Goal: Task Accomplishment & Management: Complete application form

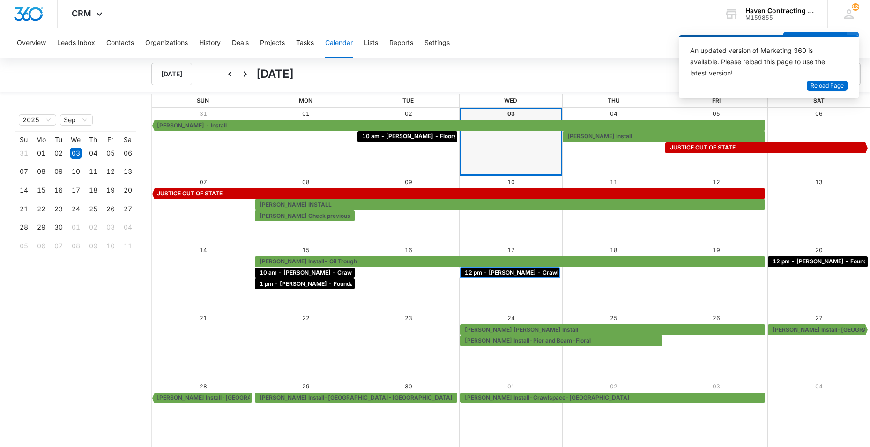
click at [494, 273] on span "12 pm - [PERSON_NAME] - Crawl Space - [GEOGRAPHIC_DATA], [GEOGRAPHIC_DATA]" at bounding box center [586, 272] width 242 height 8
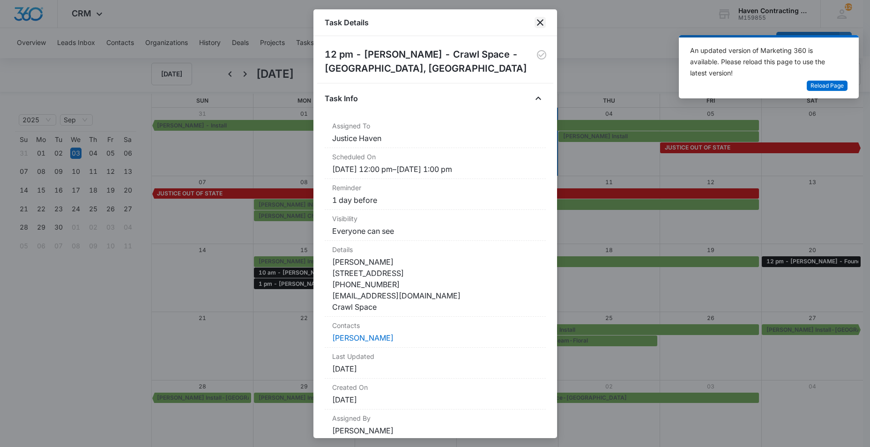
click at [539, 19] on icon "close" at bounding box center [539, 22] width 11 height 11
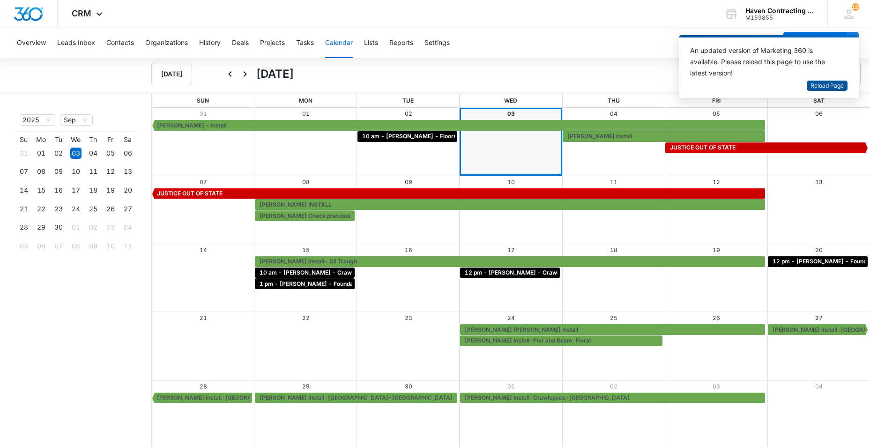
click at [819, 86] on span "Reload Page" at bounding box center [826, 85] width 33 height 9
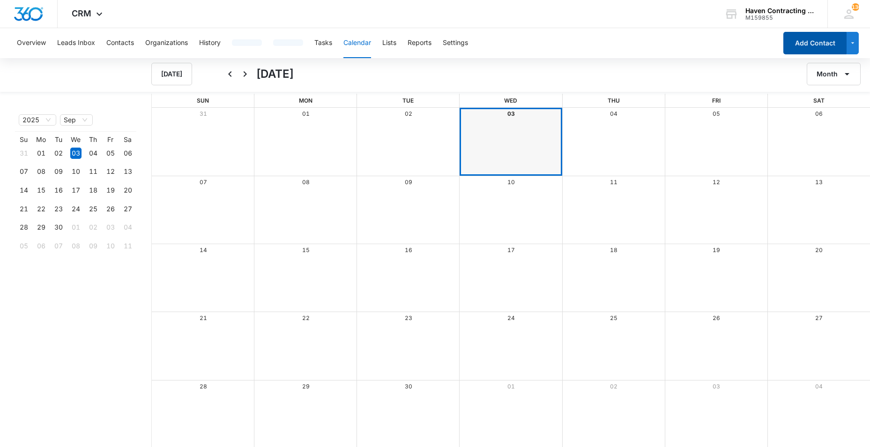
click at [816, 42] on button "Add Contact" at bounding box center [814, 43] width 63 height 22
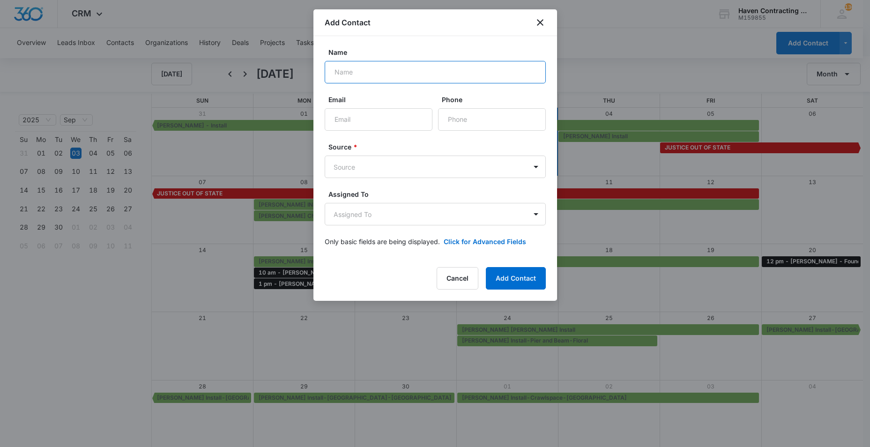
click at [341, 77] on input "Name" at bounding box center [435, 72] width 221 height 22
type input "Jeff Pardeck"
click at [340, 120] on input "Email" at bounding box center [379, 119] width 108 height 22
type input "pardeck@suddenlink.net"
click at [456, 118] on input "Phone" at bounding box center [492, 119] width 108 height 22
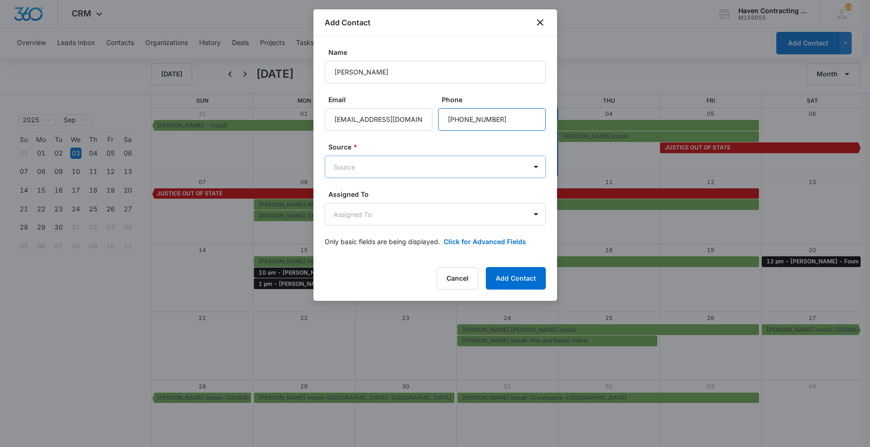
type input "(417) 294-2110"
click at [340, 166] on body "CRM Apps Reputation Websites Forms CRM Email Social Ads Intelligence Brand Sett…" at bounding box center [435, 224] width 870 height 448
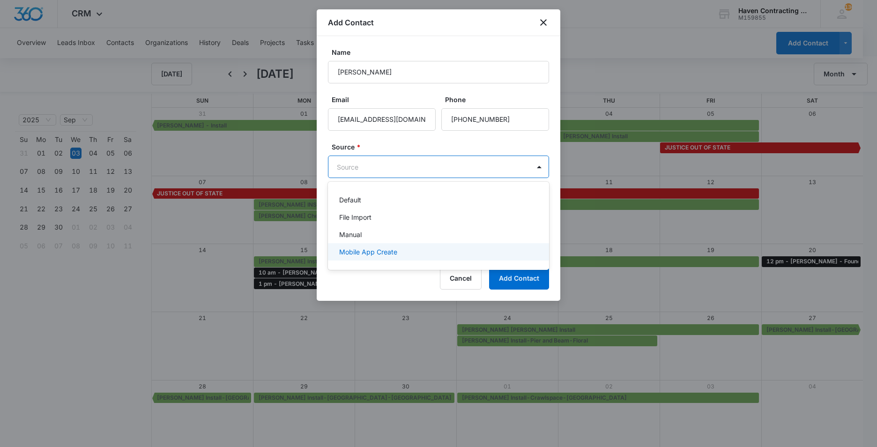
click at [352, 252] on p "Mobile App Create" at bounding box center [368, 252] width 58 height 10
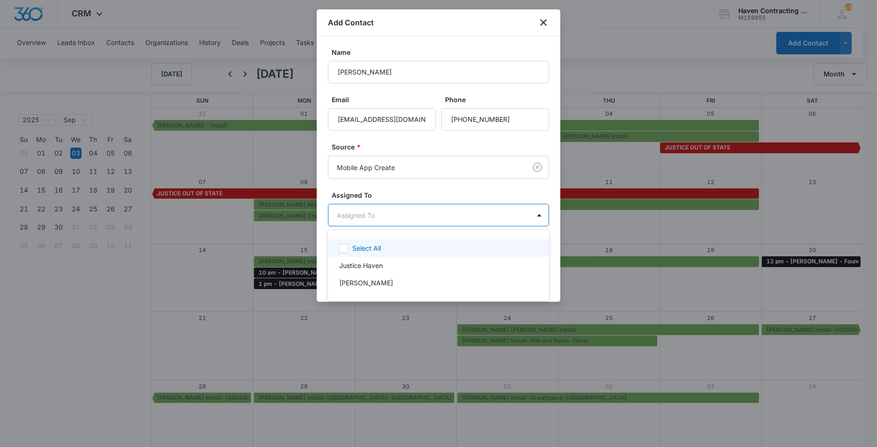
click at [335, 217] on body "CRM Apps Reputation Websites Forms CRM Email Social Ads Intelligence Brand Sett…" at bounding box center [438, 223] width 877 height 447
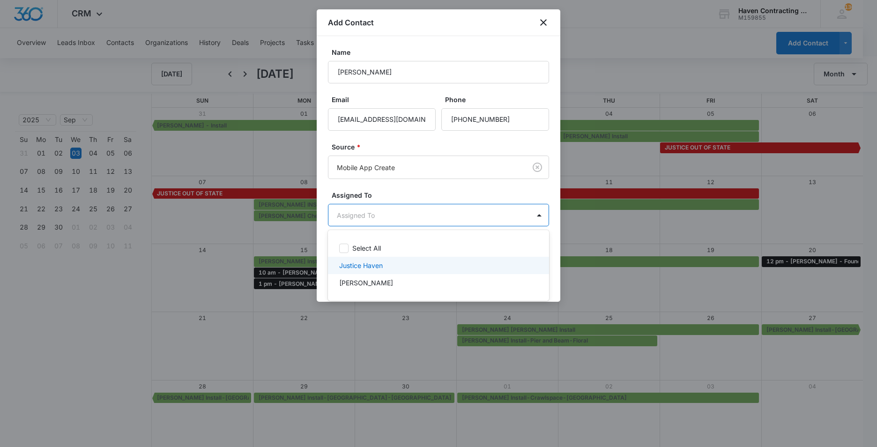
click at [344, 265] on p "Justice Haven" at bounding box center [361, 265] width 44 height 10
click at [321, 260] on div at bounding box center [438, 223] width 877 height 447
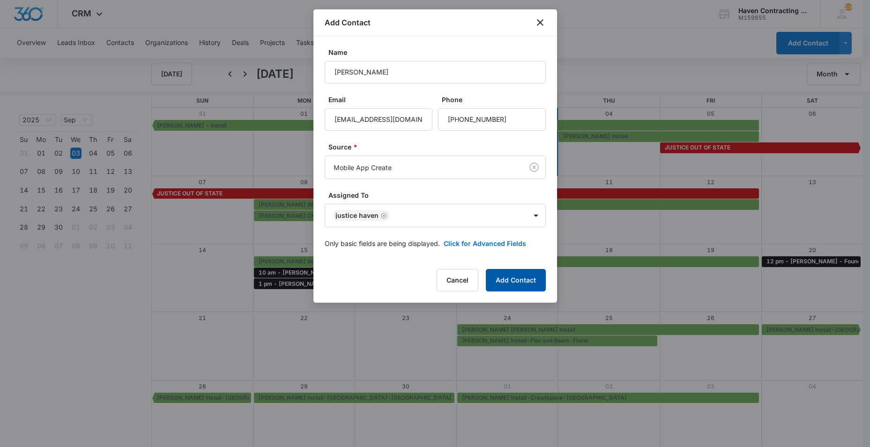
click at [505, 276] on button "Add Contact" at bounding box center [516, 280] width 60 height 22
